Goal: Information Seeking & Learning: Learn about a topic

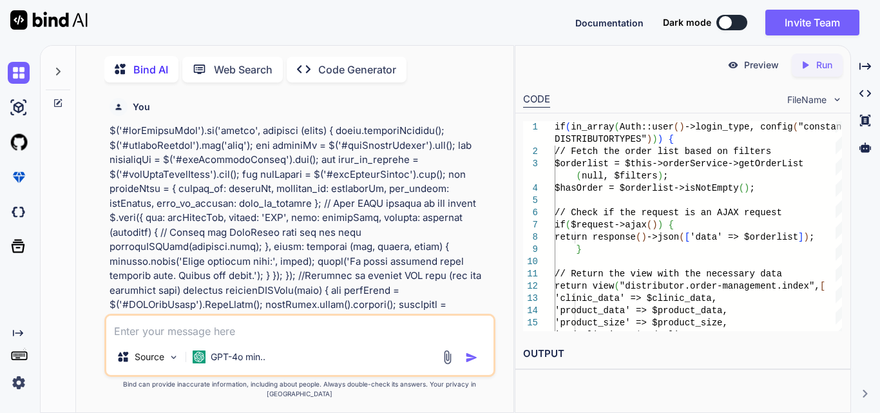
scroll to position [0, 364]
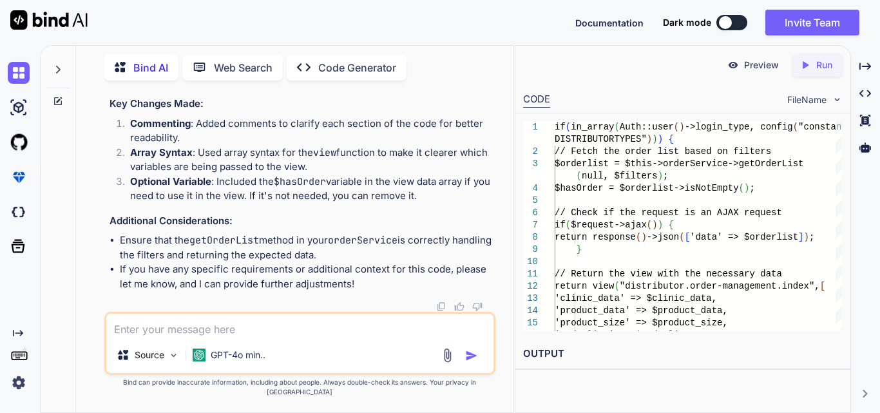
type textarea "to filter the data in the clinic reporting dashboard based on the selected date…"
type textarea "x"
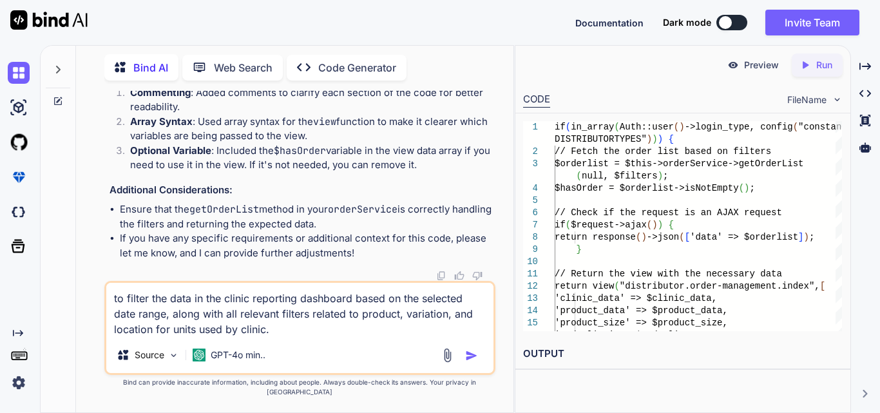
click at [279, 337] on textarea "to filter the data in the clinic reporting dashboard based on the selected date…" at bounding box center [299, 310] width 387 height 54
paste textarea "Worked on to implement functionality to export the generate report as Pdf files…"
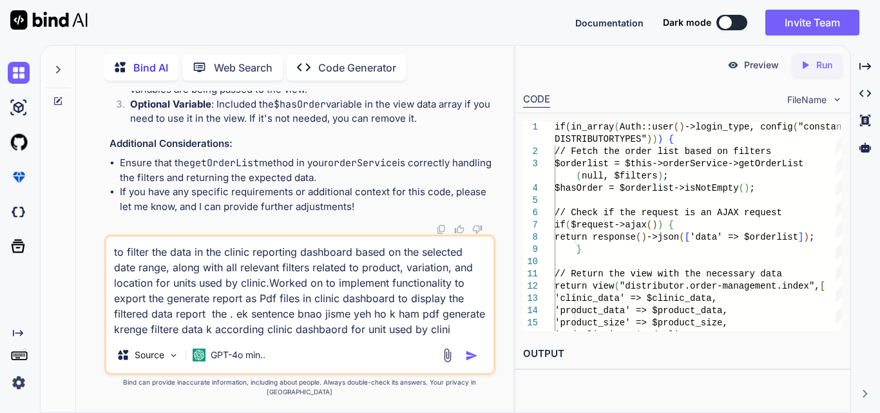
type textarea "to filter the data in the clinic reporting dashboard based on the selected date…"
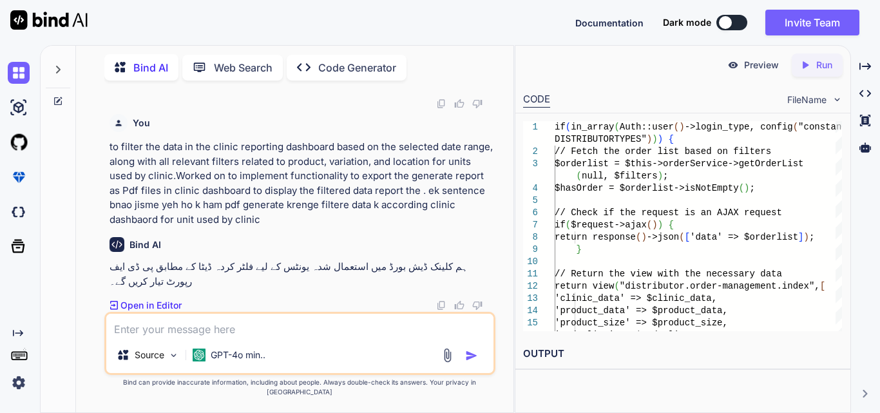
scroll to position [72884, 0]
click at [158, 312] on p "Open in Editor" at bounding box center [150, 305] width 61 height 13
click at [155, 312] on p "Open in Editor" at bounding box center [150, 305] width 61 height 13
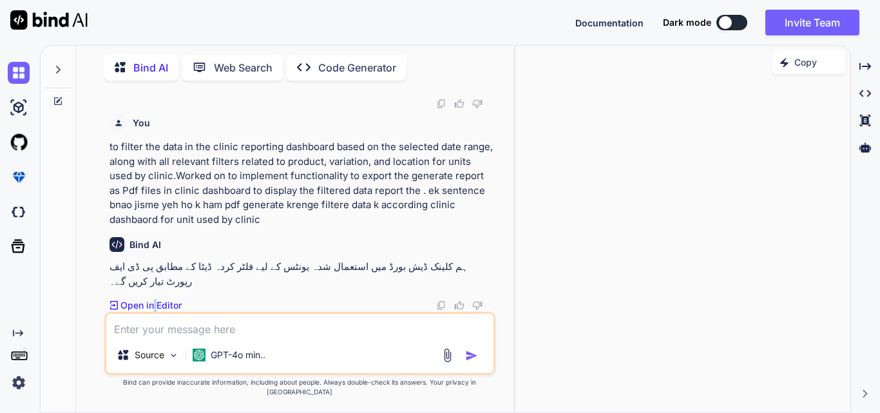
click at [155, 312] on p "Open in Editor" at bounding box center [150, 305] width 61 height 13
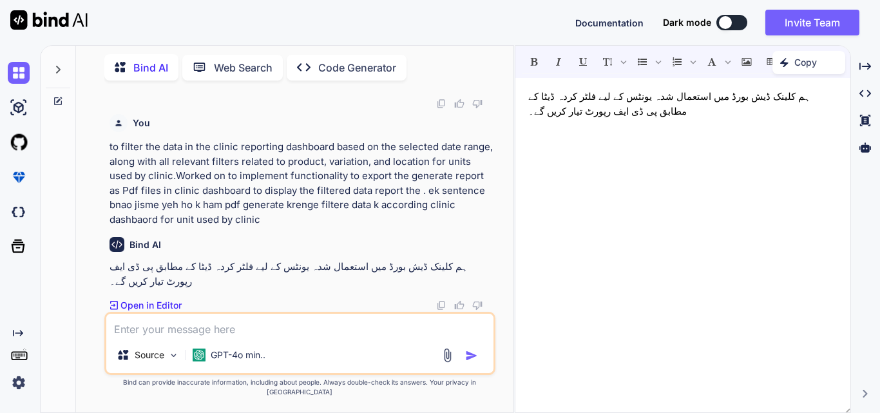
click at [151, 333] on textarea at bounding box center [299, 325] width 387 height 23
type textarea "give in english"
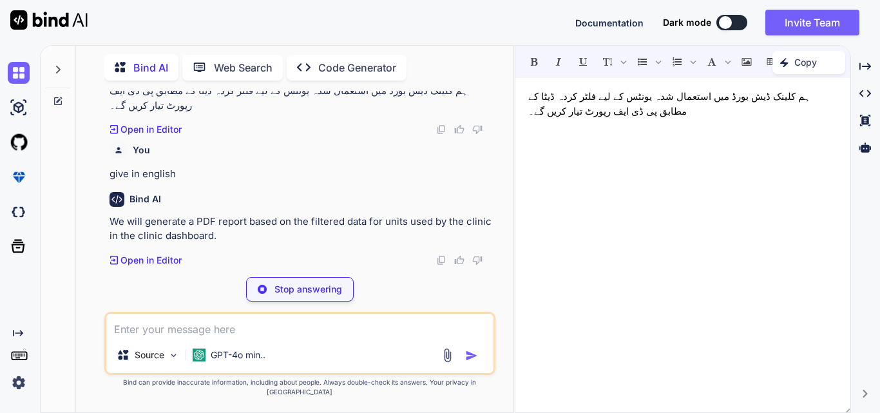
scroll to position [73015, 0]
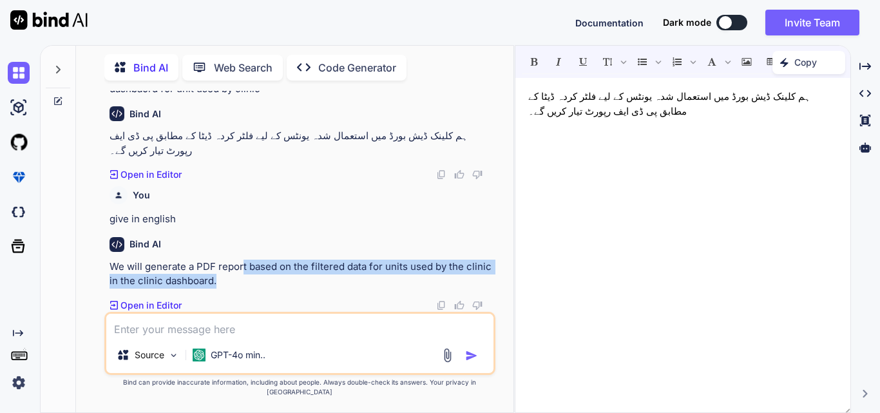
drag, startPoint x: 243, startPoint y: 280, endPoint x: 440, endPoint y: 287, distance: 197.2
click at [440, 287] on p "We will generate a PDF report based on the filtered data for units used by the …" at bounding box center [300, 274] width 383 height 29
click at [254, 289] on p "We will generate a PDF report based on the filtered data for units used by the …" at bounding box center [300, 274] width 383 height 29
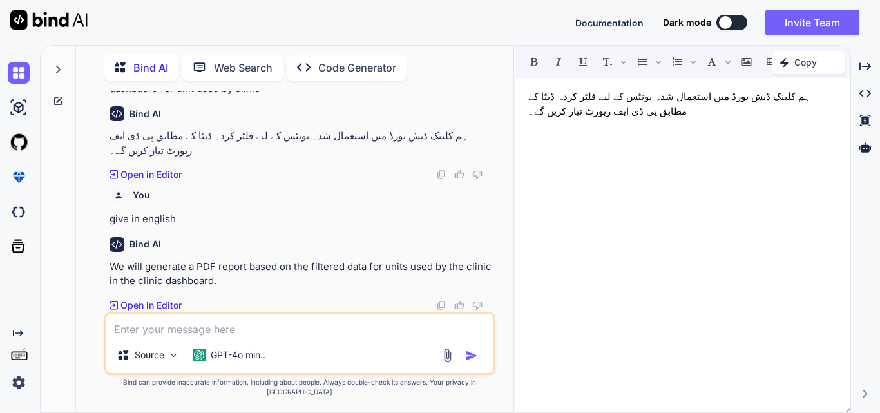
scroll to position [72242, 0]
click at [285, 332] on textarea at bounding box center [299, 325] width 387 height 23
paste textarea "if (in_array(Auth::user()->login_type, config("constant.DISTRIBUTORTYPES"))) { …"
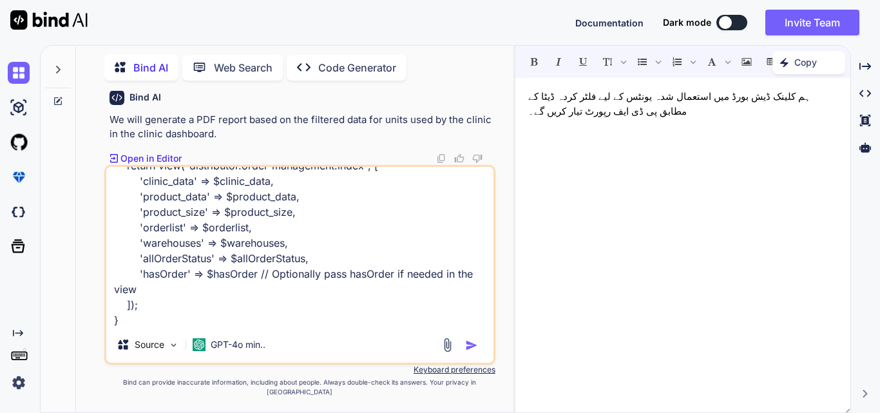
type textarea "if (in_array(Auth::user()->login_type, config("constant.DISTRIBUTORTYPES"))) { …"
click at [474, 352] on img "button" at bounding box center [471, 345] width 13 height 13
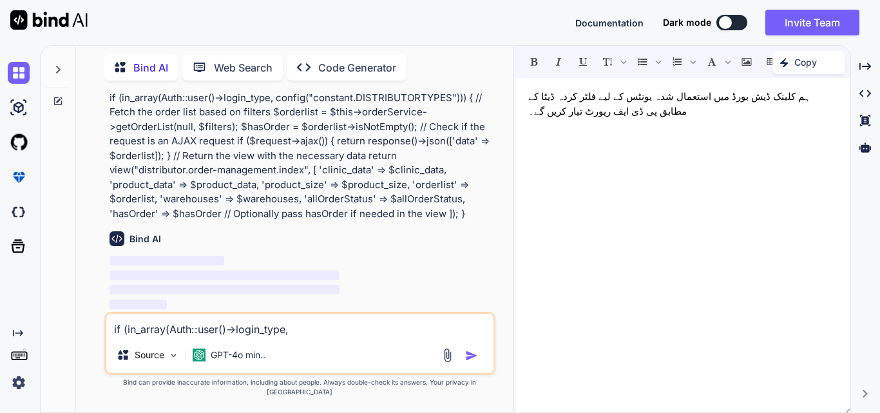
scroll to position [73053, 0]
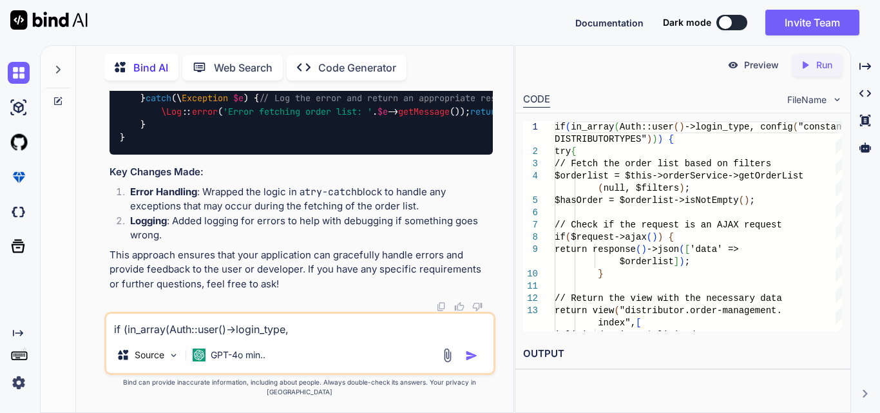
click at [220, 326] on textarea "if (in_array(Auth::user()->login_type, config("constant.DISTRIBUTORTYPES"))) { …" at bounding box center [299, 325] width 387 height 23
paste textarea "Working on to implement functionality to export generated report as Pdf files i…"
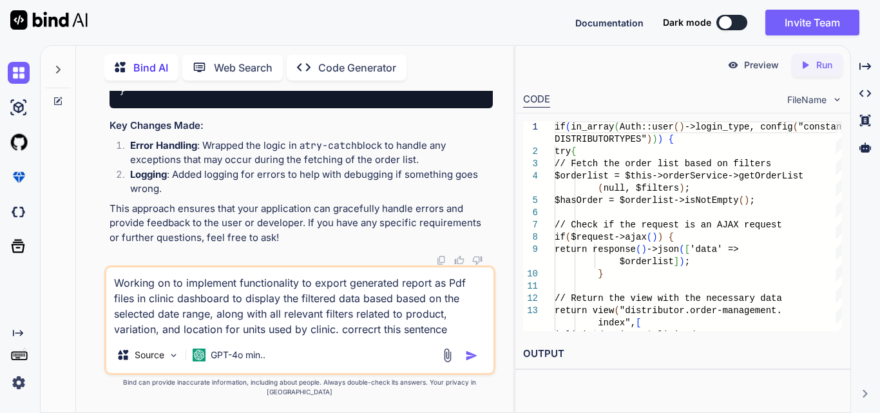
type textarea "Working on to implement functionality to export generated report as Pdf files i…"
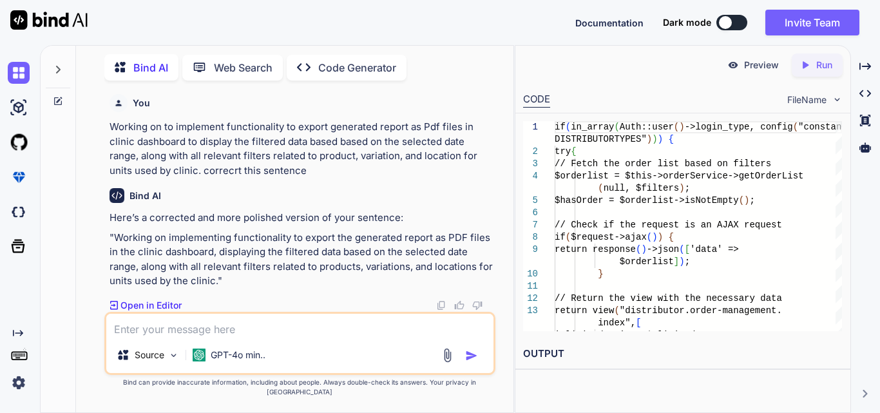
scroll to position [74151, 0]
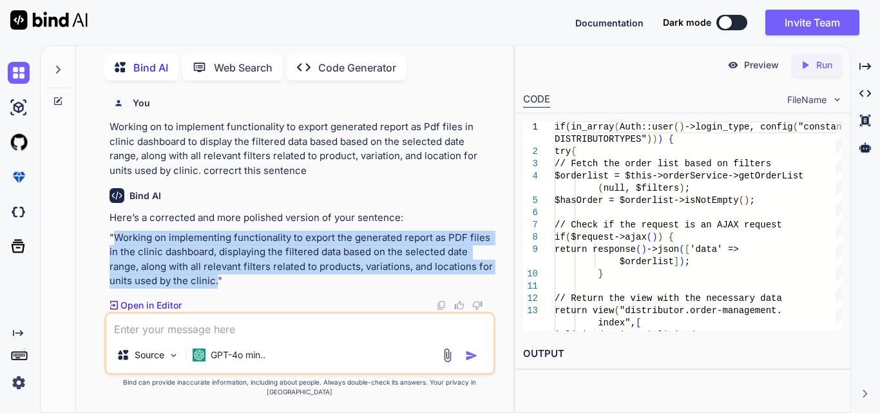
drag, startPoint x: 115, startPoint y: 245, endPoint x: 216, endPoint y: 292, distance: 111.2
click at [216, 289] on p ""Working on implementing functionality to export the generated report as PDF fi…" at bounding box center [300, 260] width 383 height 58
copy p "Working on implementing functionality to export the generated report as PDF fil…"
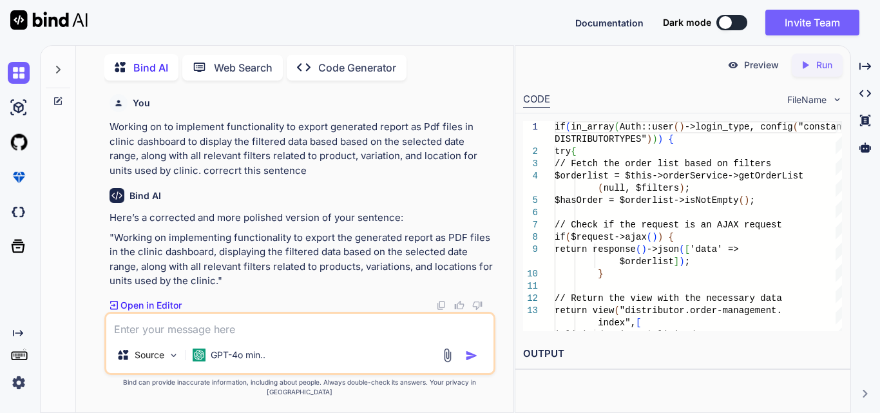
click at [451, 191] on div "Bind AI Here’s a corrected and more polished version of your sentence: "Working…" at bounding box center [300, 245] width 383 height 134
click at [188, 328] on textarea at bounding box center [299, 325] width 387 height 23
paste textarea "<?php namespace App\Http\Controllers; use Illuminate\Http\Request; use Google\C…"
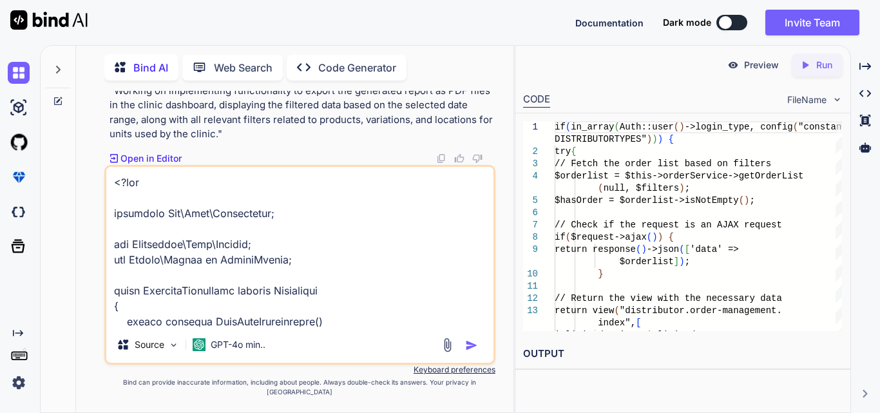
scroll to position [851, 0]
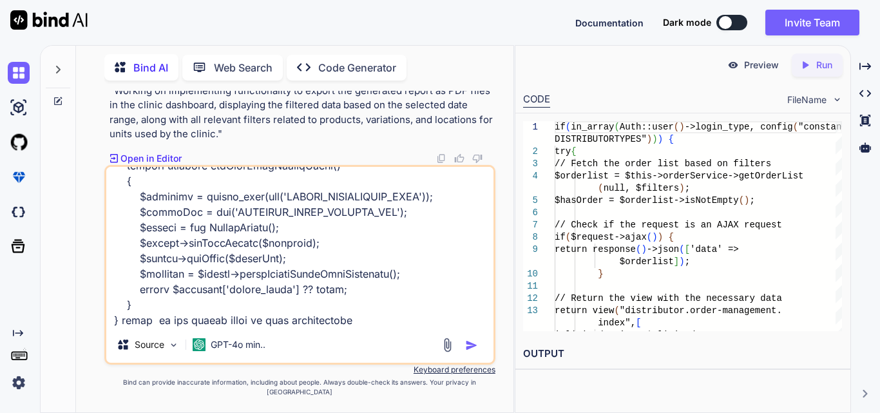
type textarea "<?php namespace App\Http\Controllers; use Illuminate\Http\Request; use Google\C…"
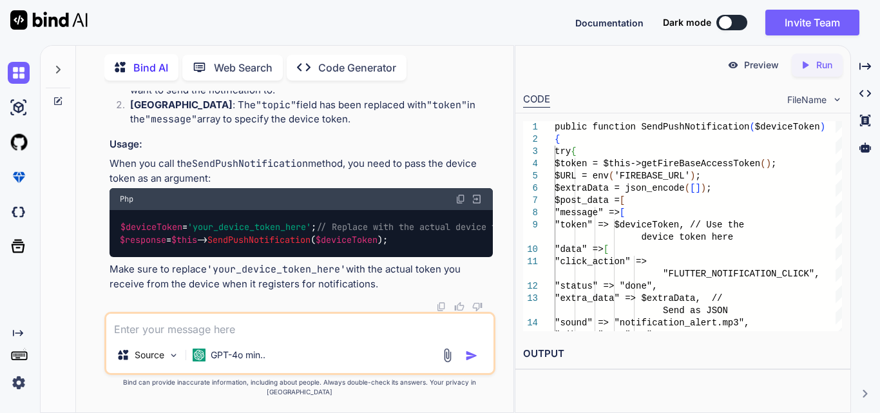
scroll to position [74897, 0]
drag, startPoint x: 201, startPoint y: 229, endPoint x: 473, endPoint y: 233, distance: 271.8
drag, startPoint x: 153, startPoint y: 167, endPoint x: 392, endPoint y: 169, distance: 238.9
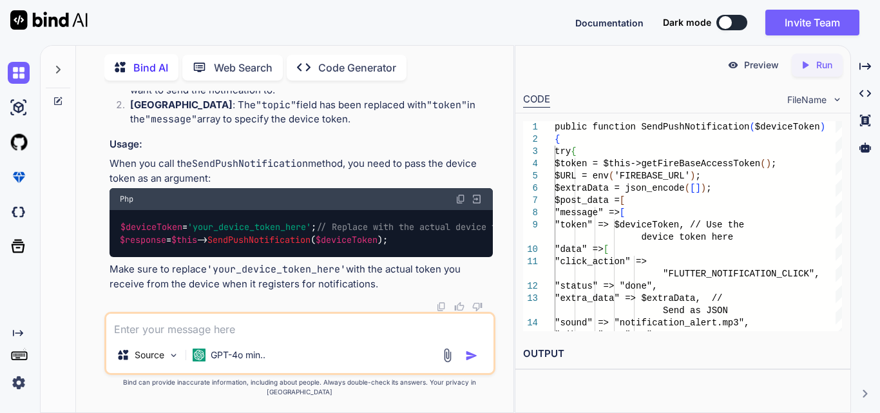
drag, startPoint x: 154, startPoint y: 164, endPoint x: 398, endPoint y: 166, distance: 244.1
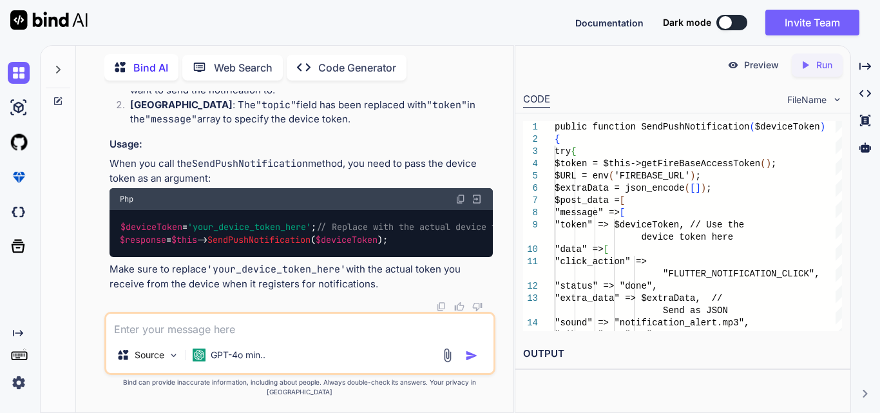
drag, startPoint x: 151, startPoint y: 166, endPoint x: 391, endPoint y: 165, distance: 239.6
drag, startPoint x: 261, startPoint y: 164, endPoint x: 325, endPoint y: 169, distance: 64.6
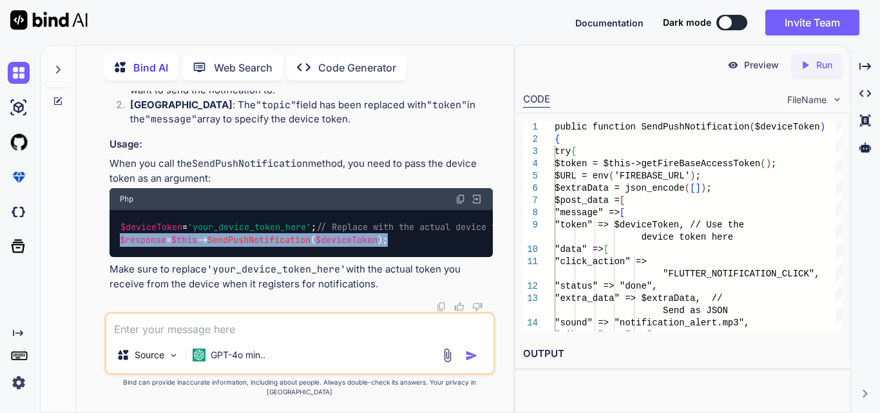
drag, startPoint x: 115, startPoint y: 238, endPoint x: 426, endPoint y: 253, distance: 311.4
click at [426, 253] on div "$deviceToken = 'your_device_token_here' ; // Replace with the actual device tok…" at bounding box center [300, 233] width 383 height 47
click at [426, 241] on div "$deviceToken = 'your_device_token_here' ; // Replace with the actual device tok…" at bounding box center [300, 233] width 383 height 47
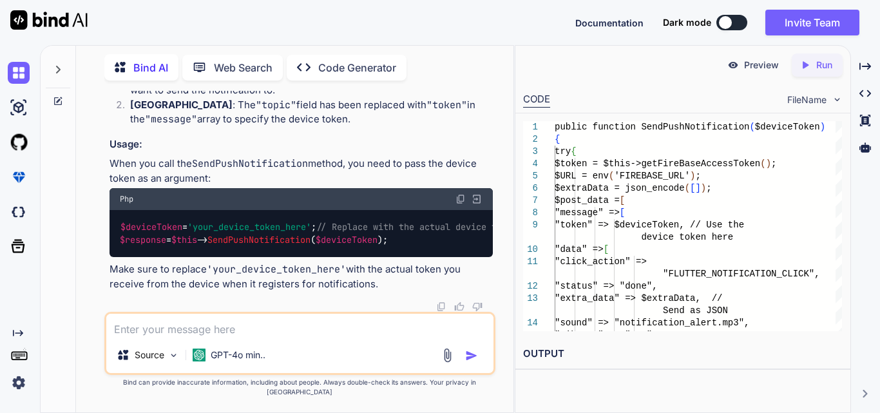
scroll to position [74881, 0]
